Goal: Find contact information: Find contact information

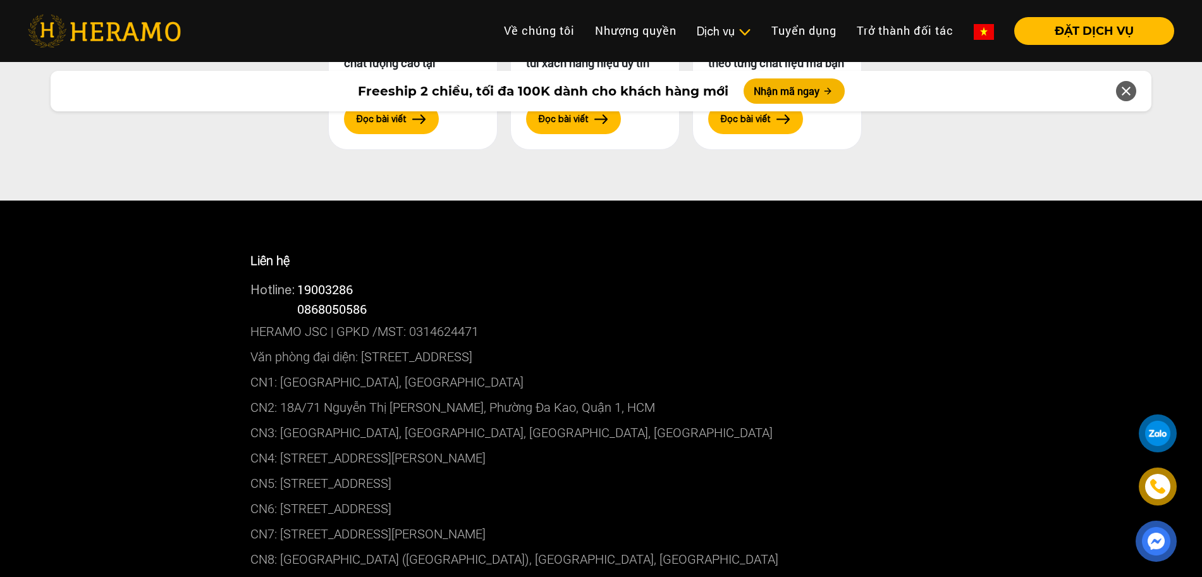
scroll to position [6523, 0]
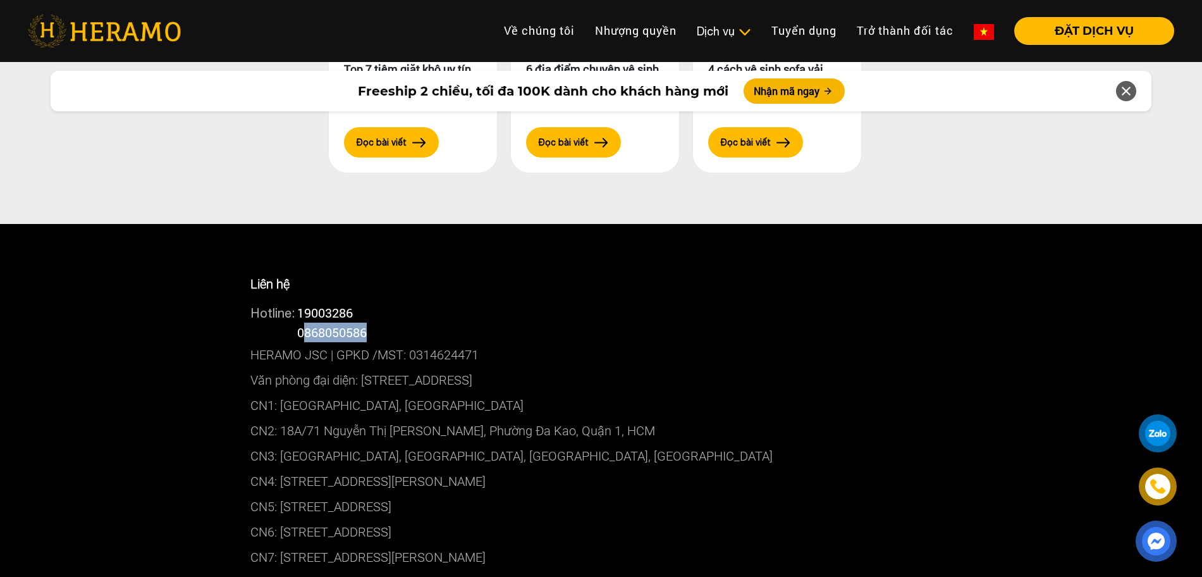
drag, startPoint x: 379, startPoint y: 300, endPoint x: 304, endPoint y: 298, distance: 75.9
click at [304, 323] on div "Hotline: 0868050586" at bounding box center [601, 333] width 702 height 20
click at [456, 323] on div "Hotline: 0868050586" at bounding box center [601, 333] width 702 height 20
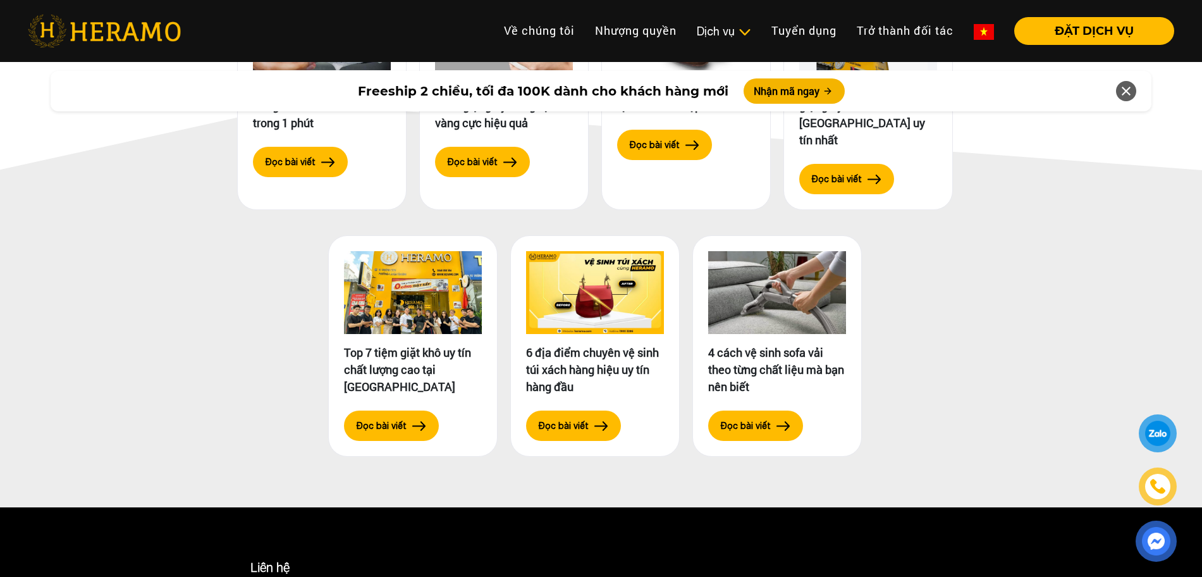
scroll to position [6365, 0]
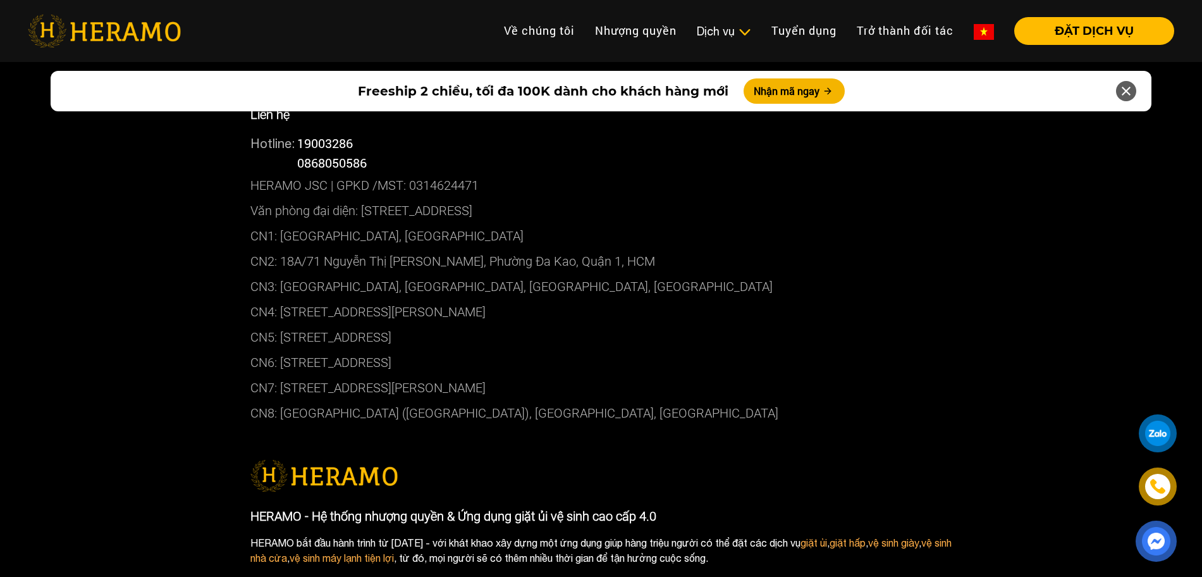
scroll to position [6720, 0]
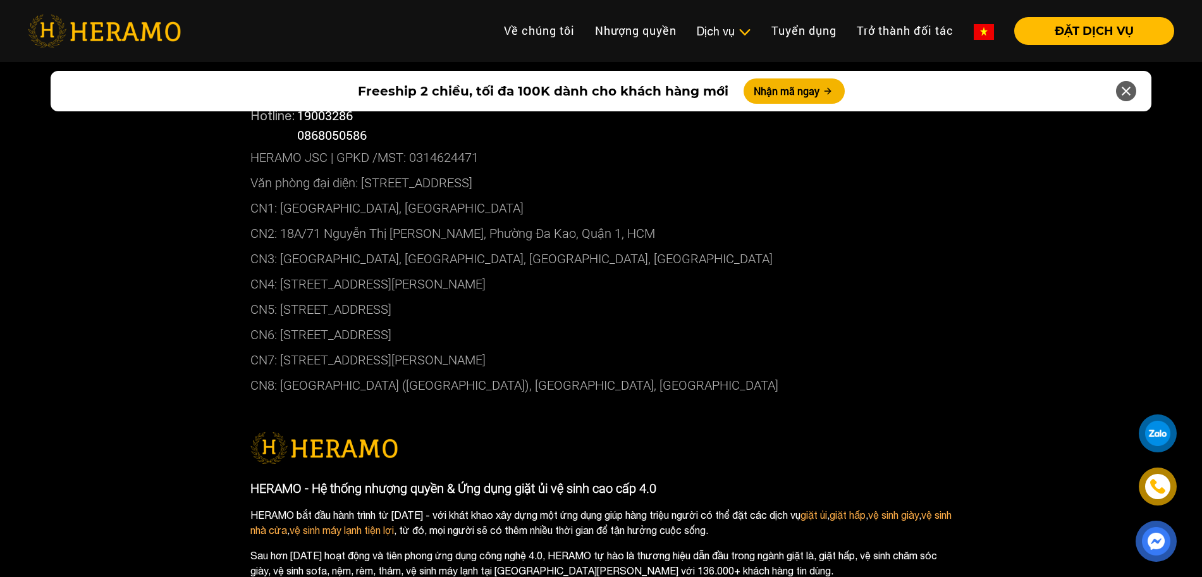
drag, startPoint x: 507, startPoint y: 278, endPoint x: 279, endPoint y: 275, distance: 227.7
click at [279, 297] on p "CN5: [STREET_ADDRESS]" at bounding box center [601, 309] width 702 height 25
copy p "[STREET_ADDRESS]"
